Goal: Task Accomplishment & Management: Complete application form

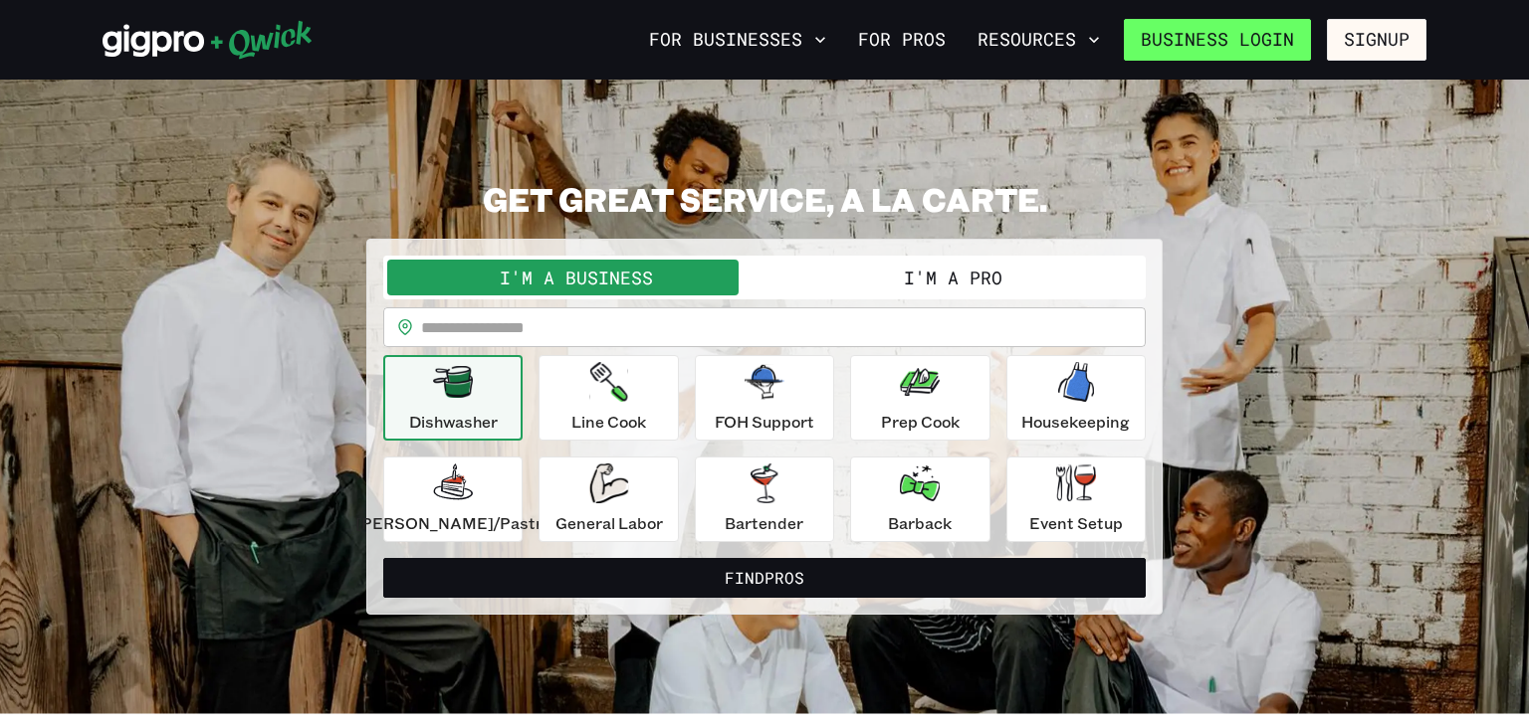
click at [1273, 49] on link "Business Login" at bounding box center [1217, 40] width 187 height 42
click at [864, 284] on button "I'm a Pro" at bounding box center [952, 278] width 377 height 36
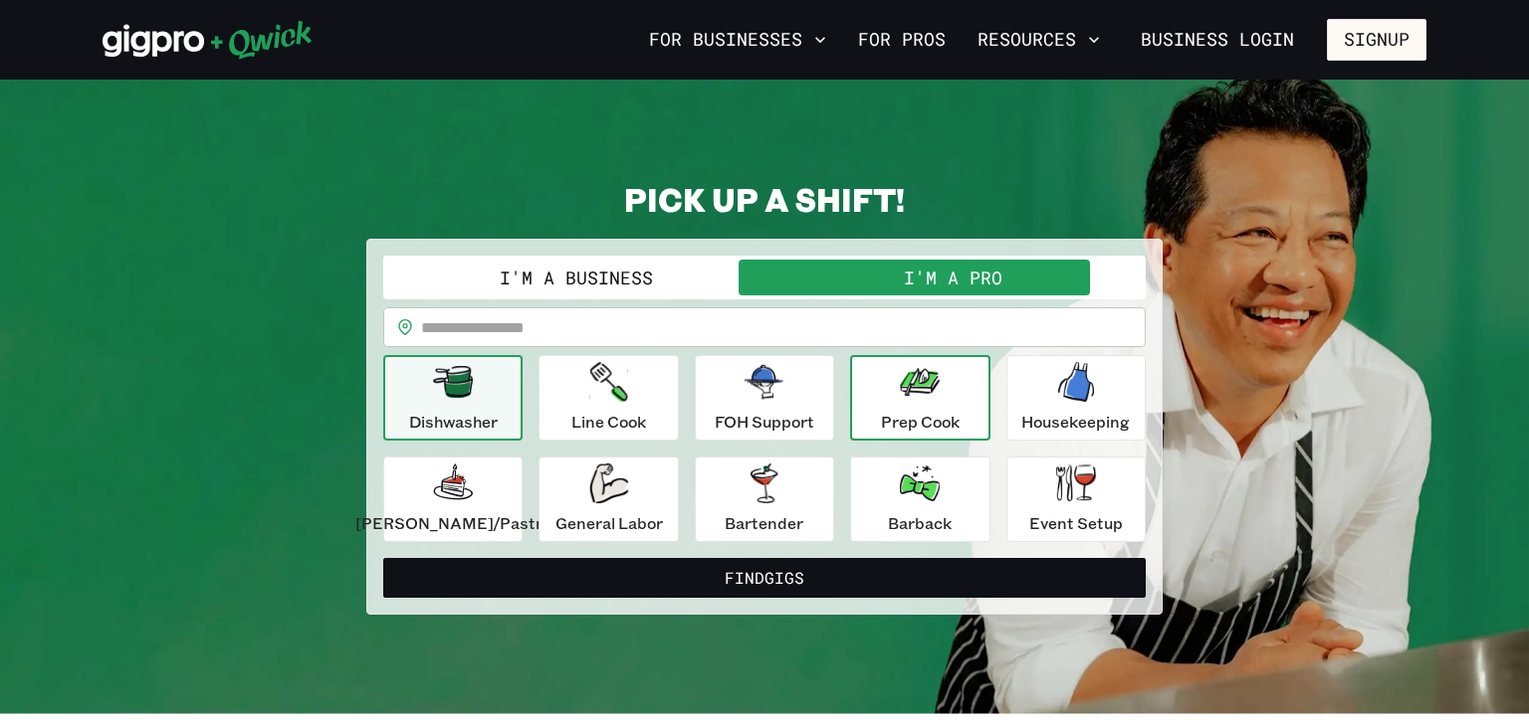
click at [920, 395] on icon "button" at bounding box center [920, 382] width 40 height 40
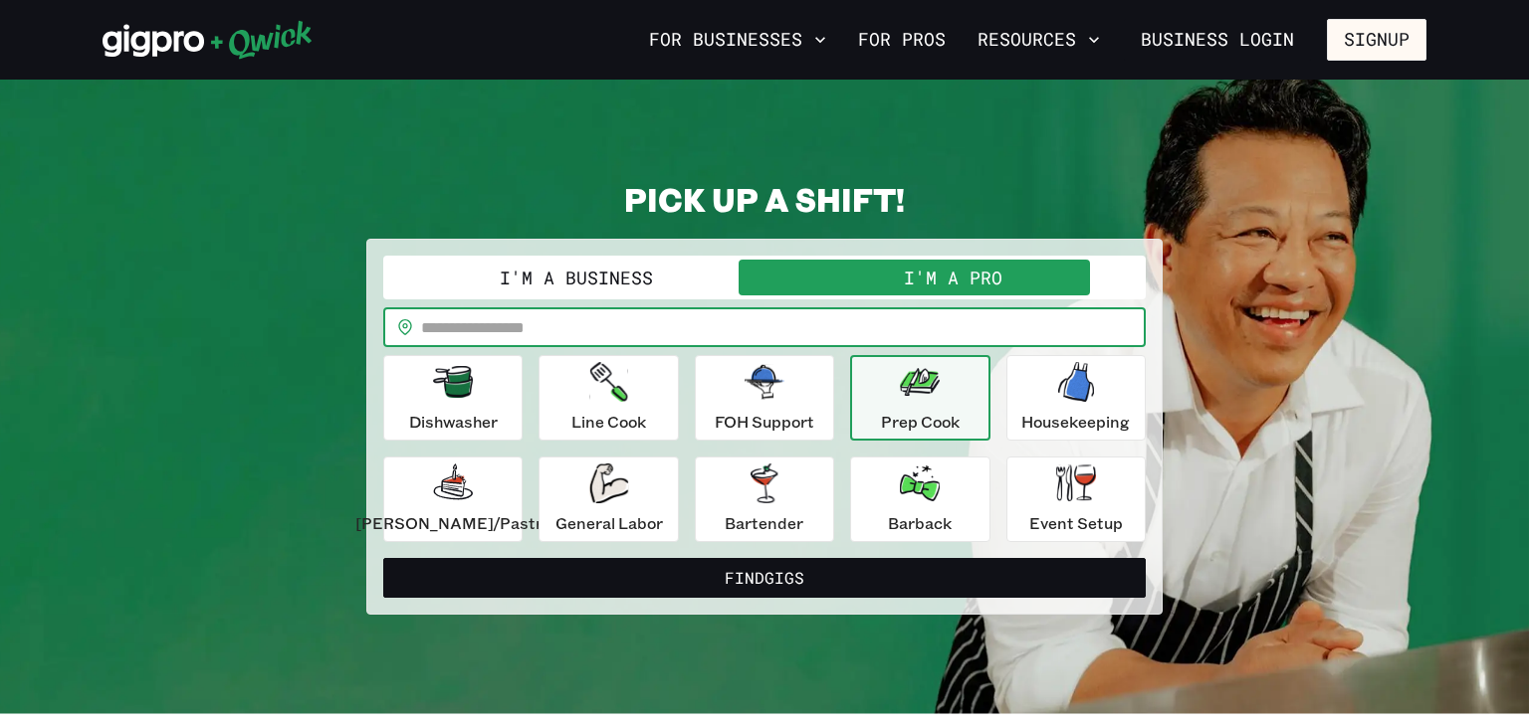
click at [560, 325] on input "text" at bounding box center [783, 328] width 725 height 40
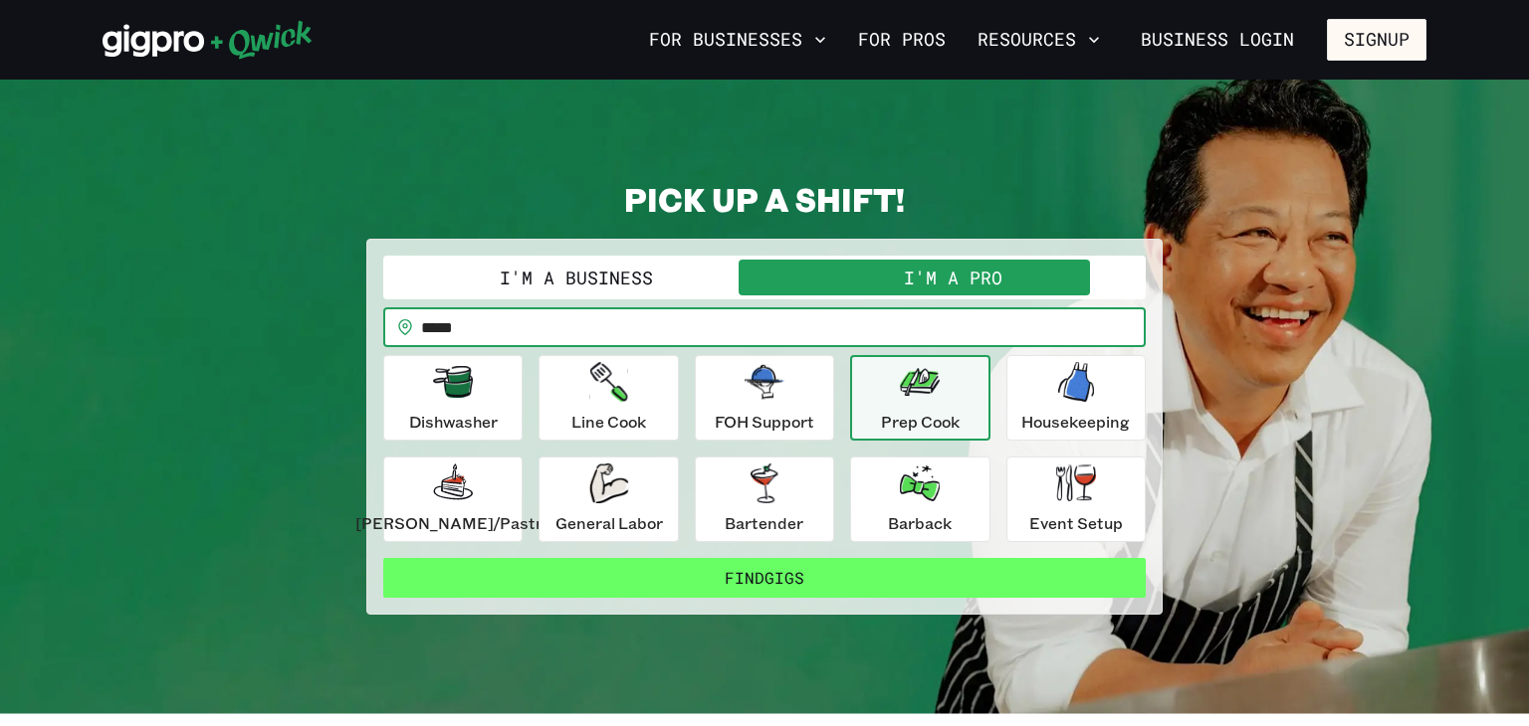
type input "*****"
click at [745, 570] on button "Find Gigs" at bounding box center [764, 578] width 762 height 40
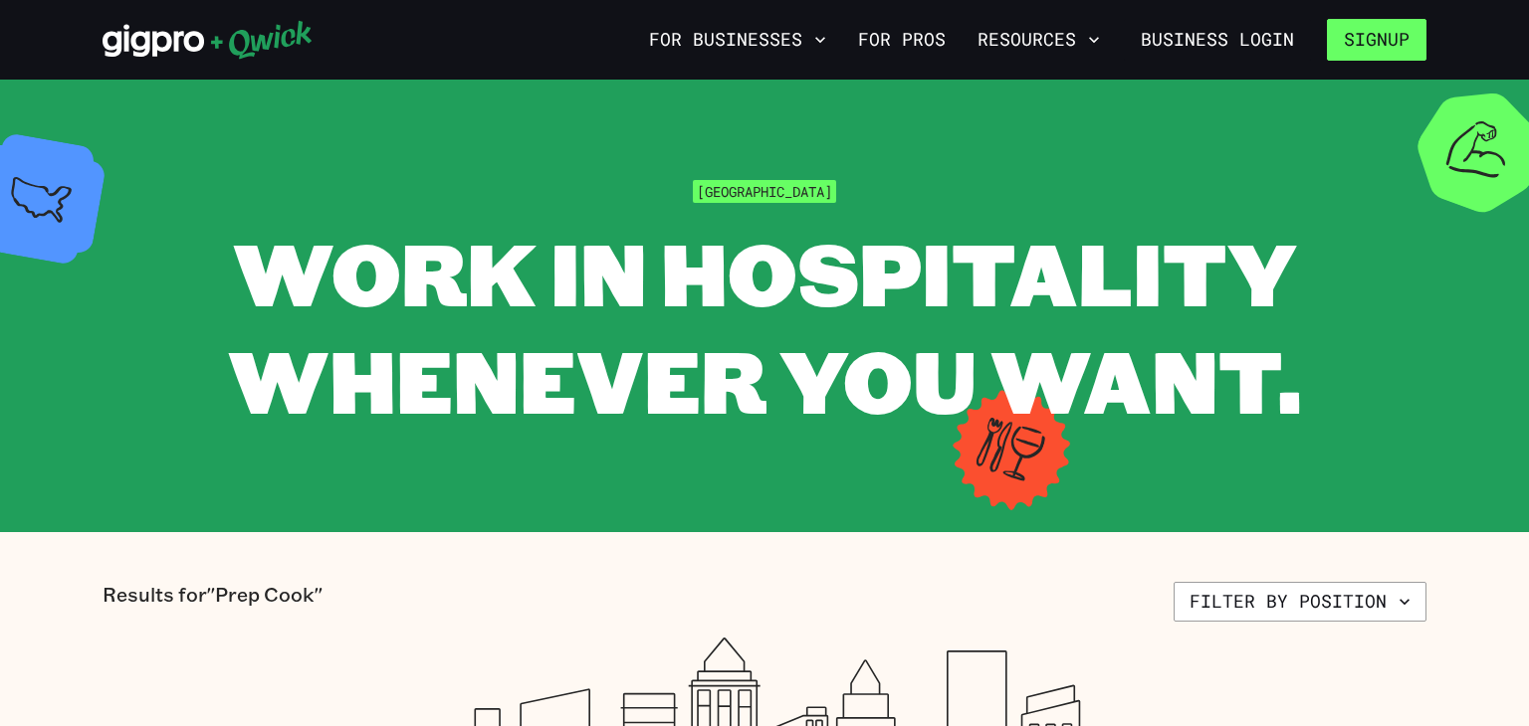
click at [1354, 41] on button "Signup" at bounding box center [1377, 40] width 100 height 42
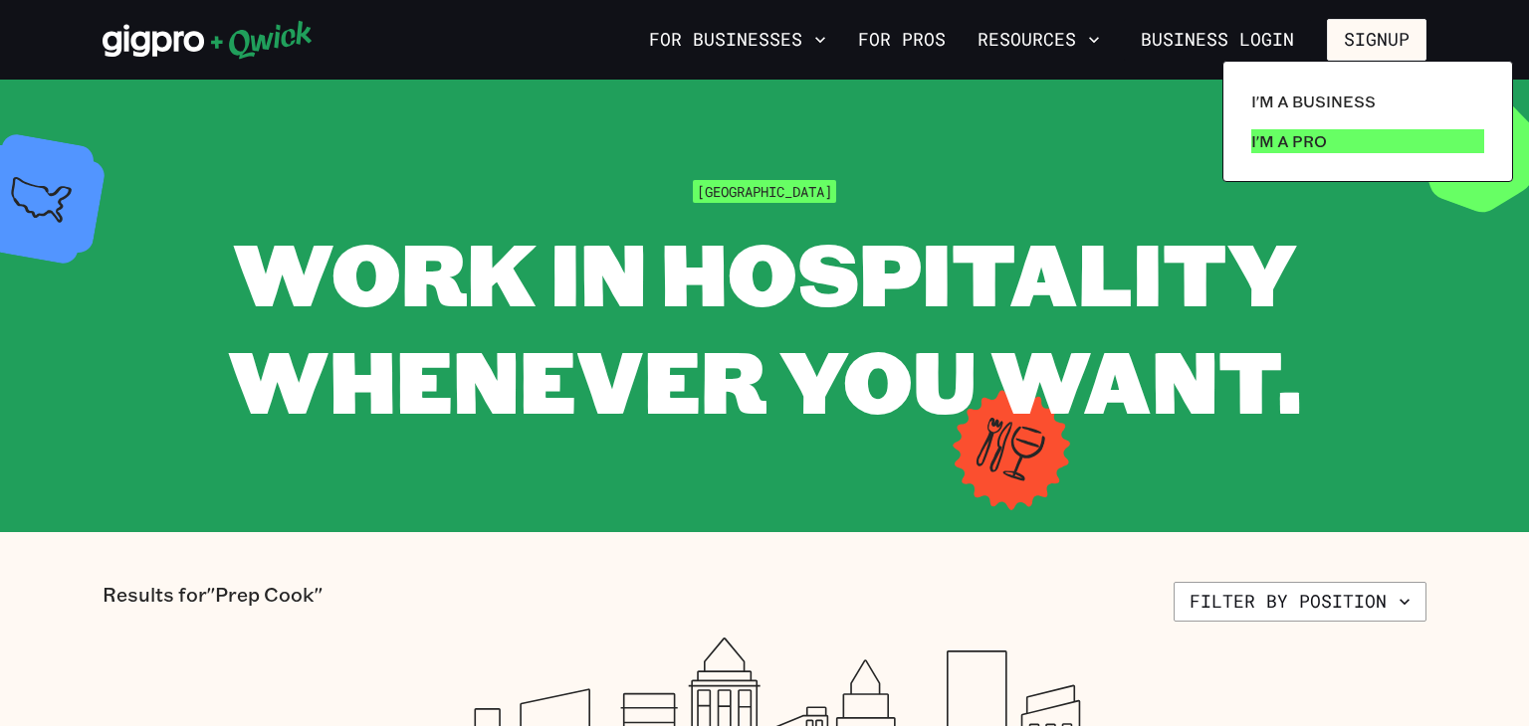
click at [1271, 142] on p "I'm a Pro" at bounding box center [1289, 141] width 76 height 24
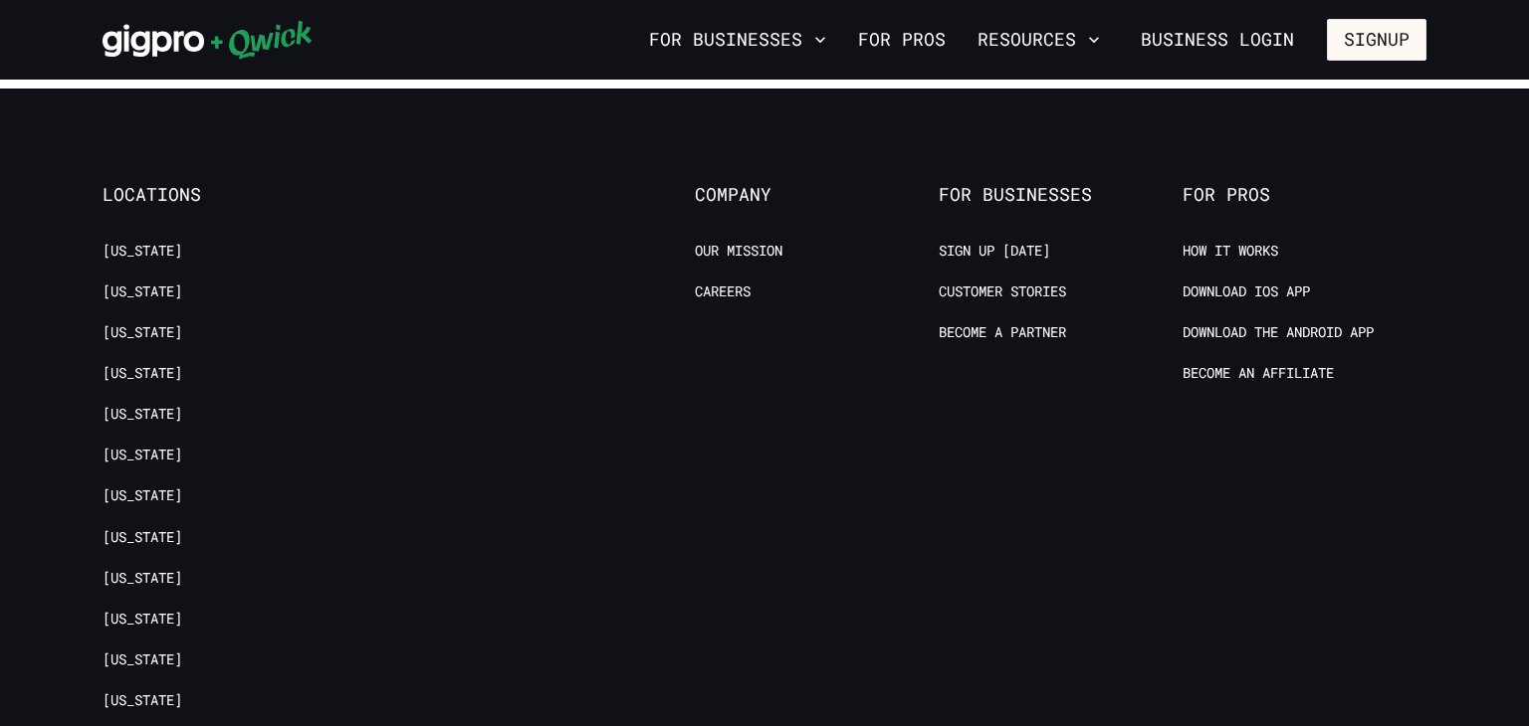
scroll to position [3961, 0]
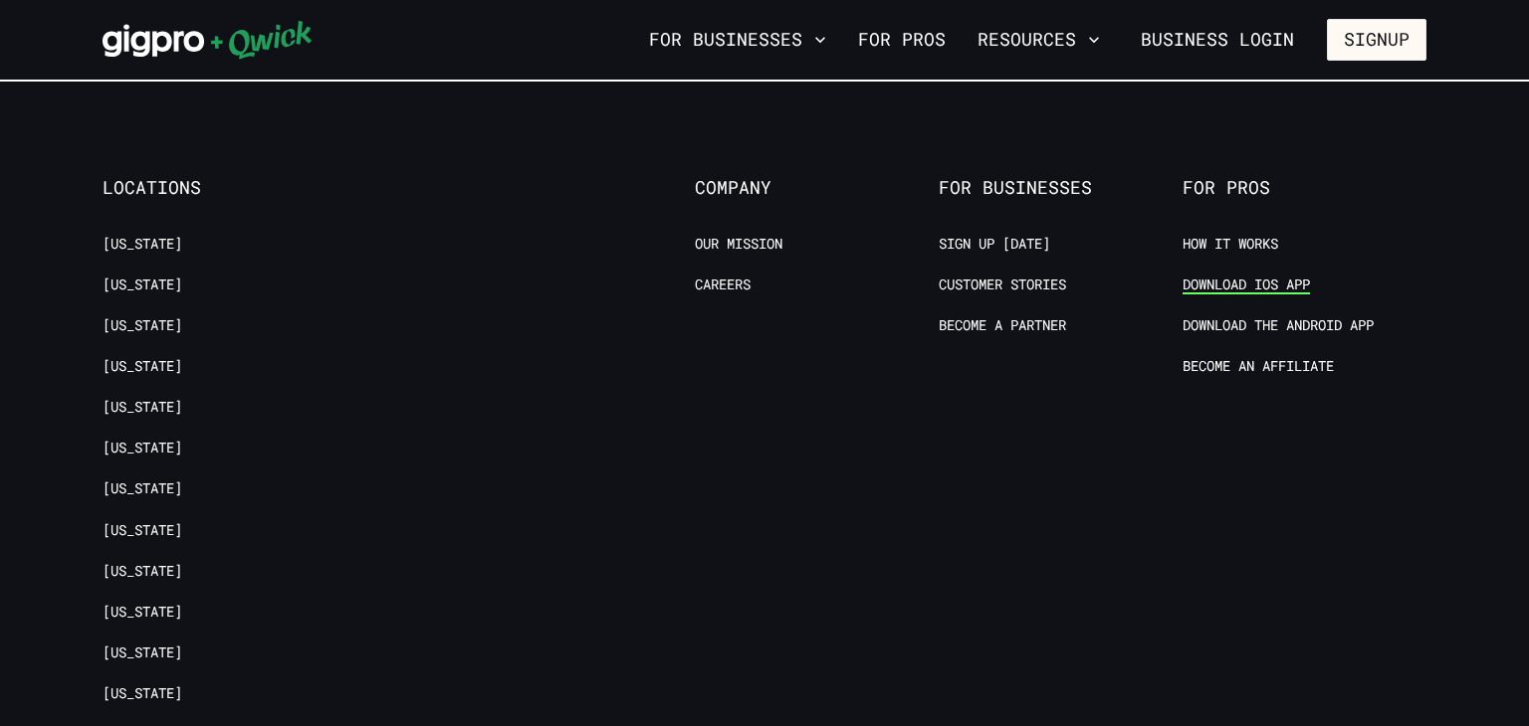
click at [1238, 276] on link "Download IOS App" at bounding box center [1245, 285] width 127 height 19
